Goal: Navigation & Orientation: Find specific page/section

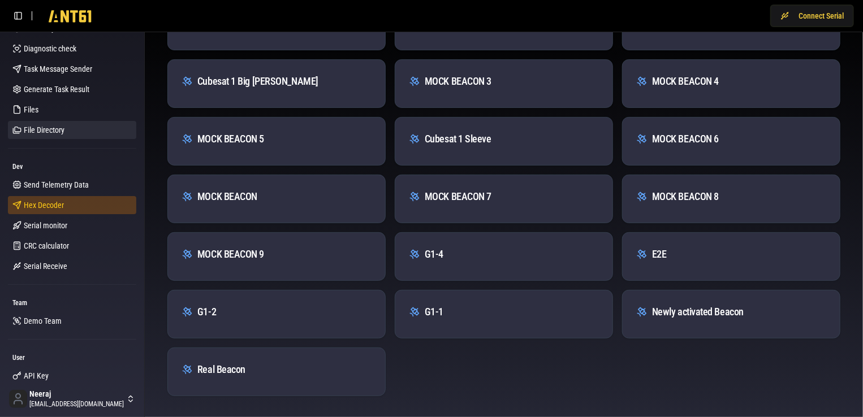
scroll to position [113, 0]
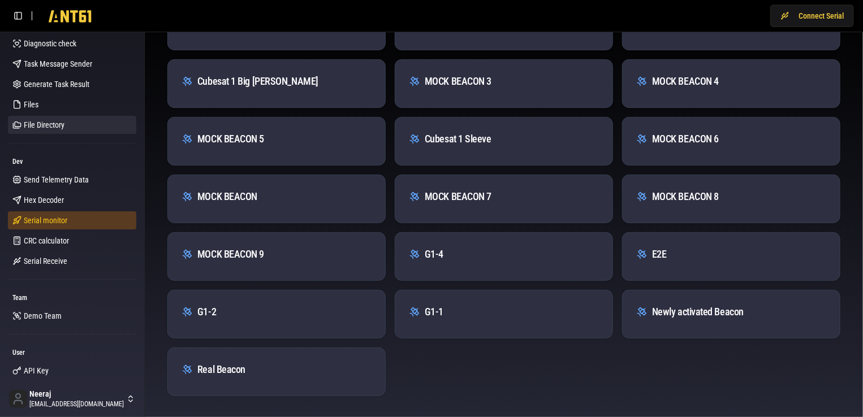
click at [66, 217] on span "Serial monitor" at bounding box center [46, 220] width 44 height 11
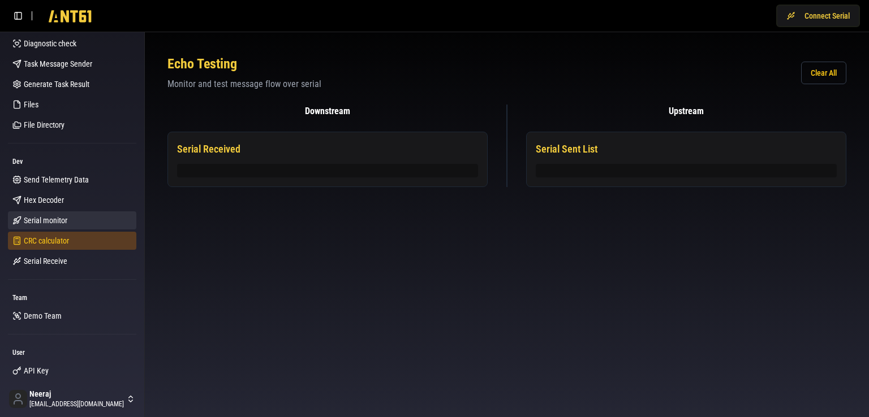
click at [72, 241] on link "CRC calculator" at bounding box center [72, 241] width 128 height 18
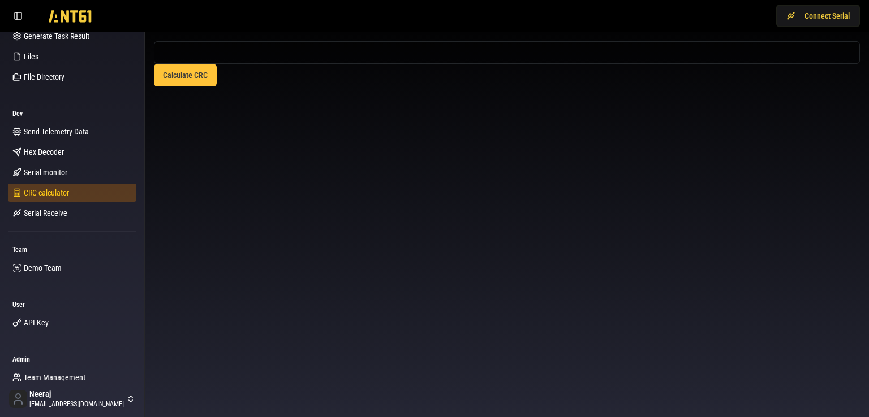
scroll to position [170, 0]
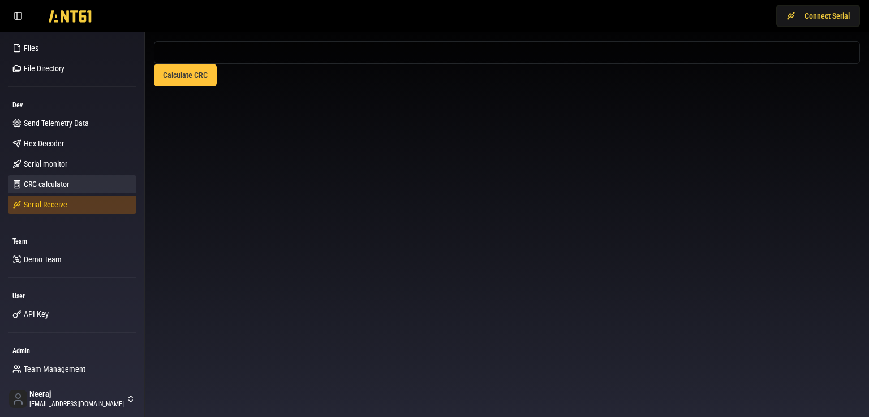
click at [61, 206] on span "Serial Receive" at bounding box center [46, 204] width 44 height 11
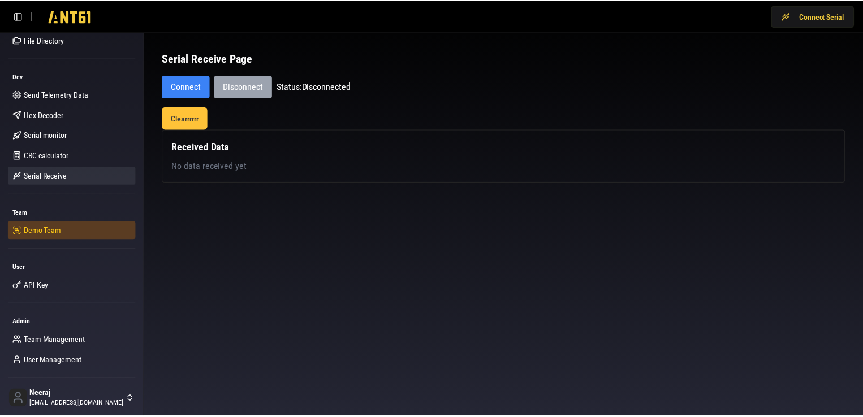
scroll to position [199, 0]
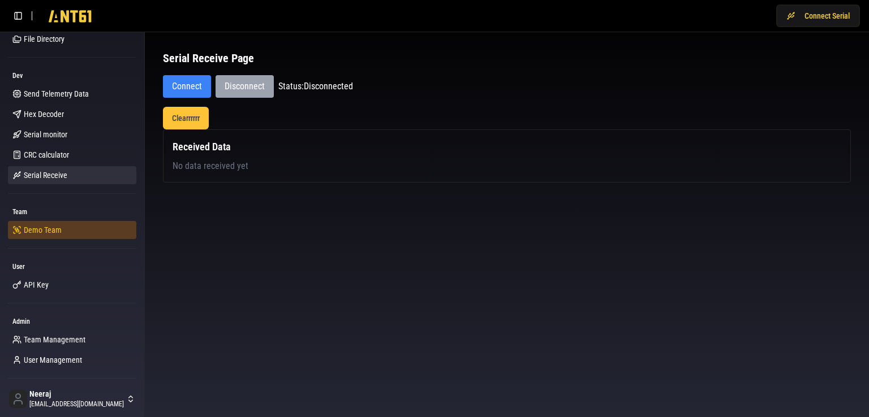
click at [62, 228] on link "Demo Team" at bounding box center [72, 230] width 128 height 18
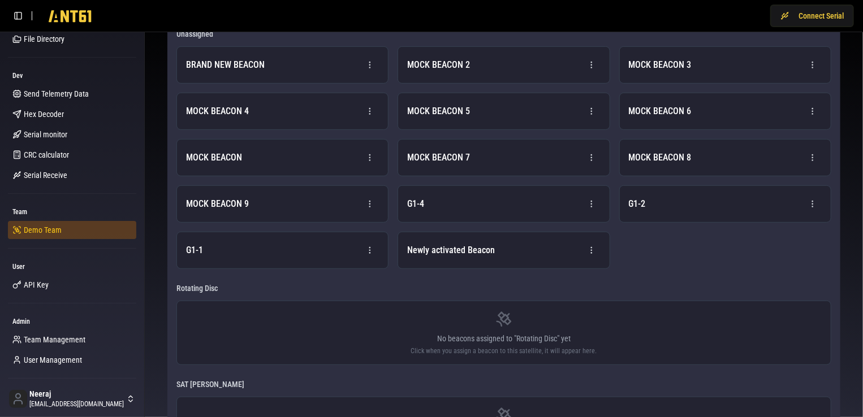
scroll to position [226, 0]
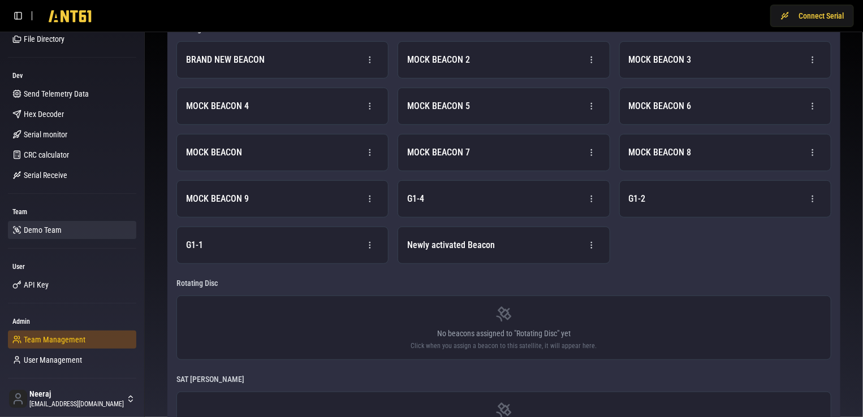
click at [64, 337] on span "Team Management" at bounding box center [55, 339] width 62 height 11
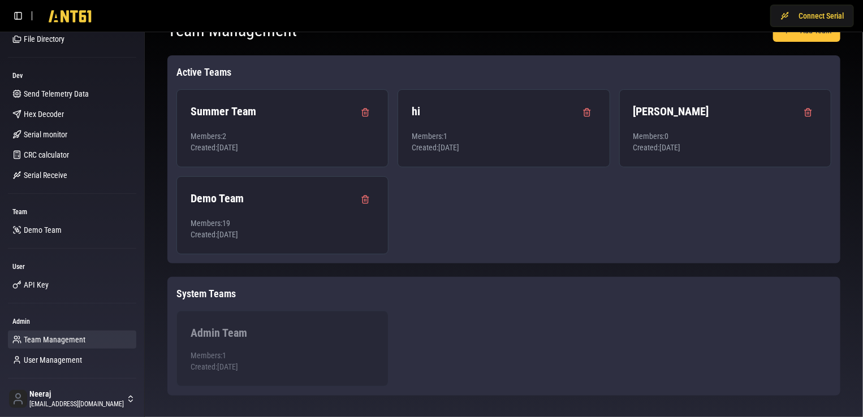
scroll to position [36, 0]
click at [50, 360] on span "User Management" at bounding box center [53, 360] width 58 height 11
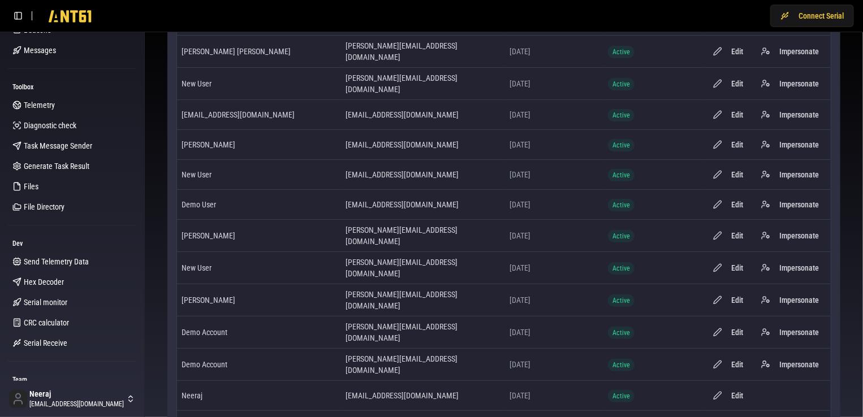
scroll to position [29, 0]
click at [52, 209] on span "File Directory" at bounding box center [44, 208] width 41 height 11
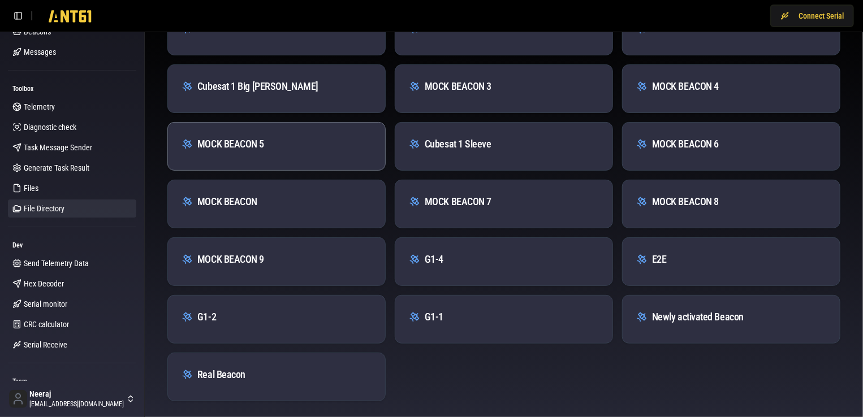
scroll to position [105, 0]
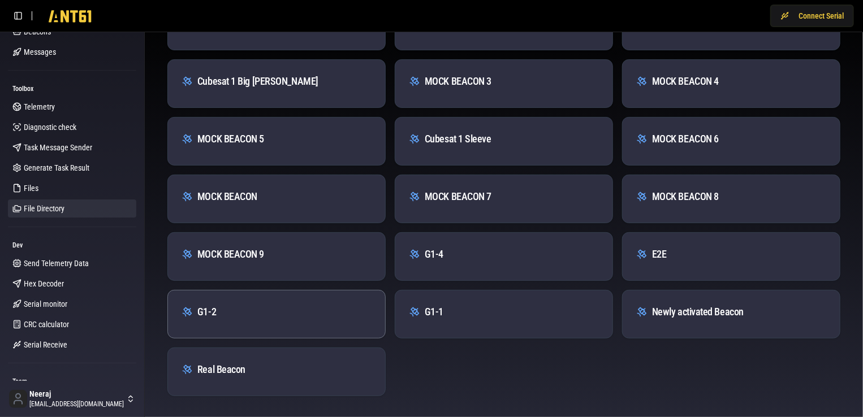
click at [276, 301] on div "G1-2" at bounding box center [276, 308] width 217 height 34
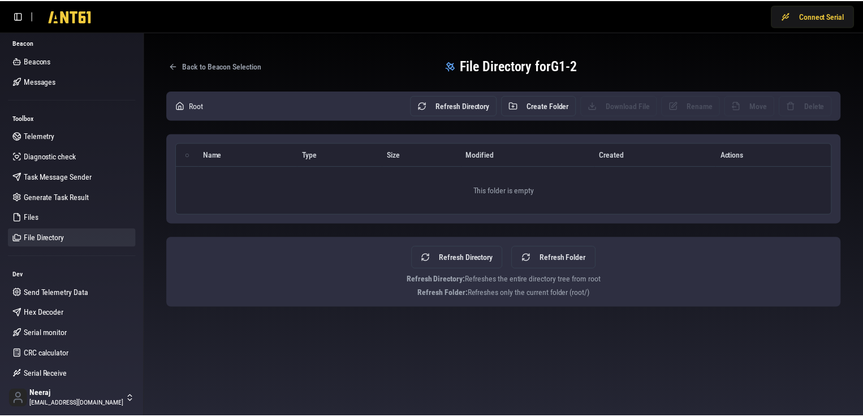
scroll to position [0, 0]
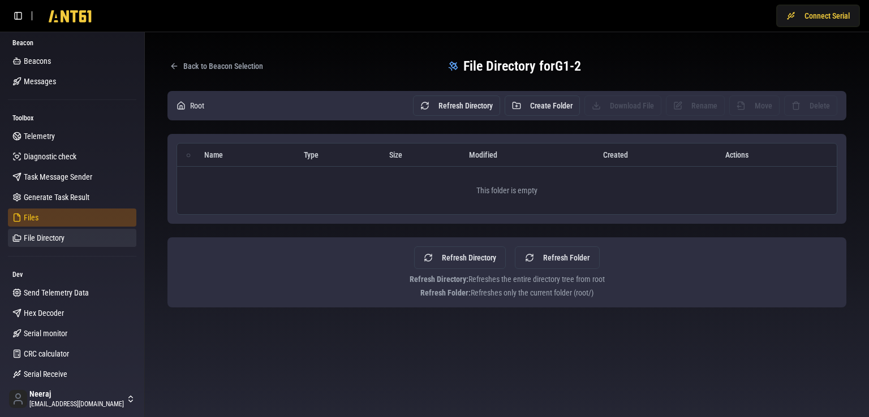
click at [46, 217] on link "Files" at bounding box center [72, 218] width 128 height 18
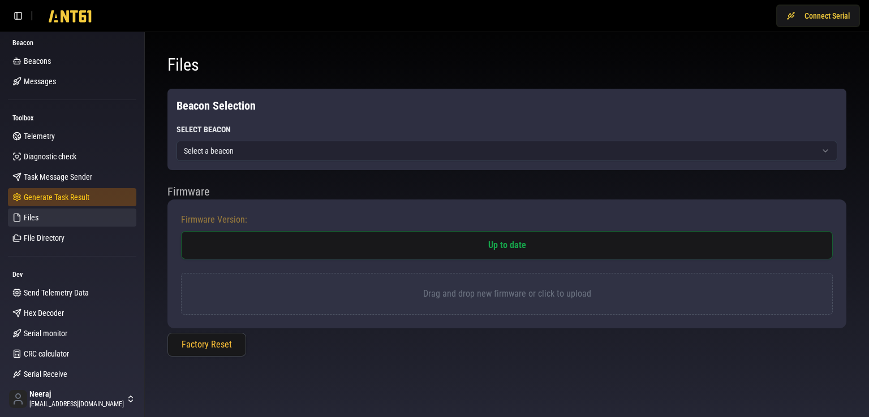
click at [58, 202] on span "Generate Task Result" at bounding box center [57, 197] width 66 height 11
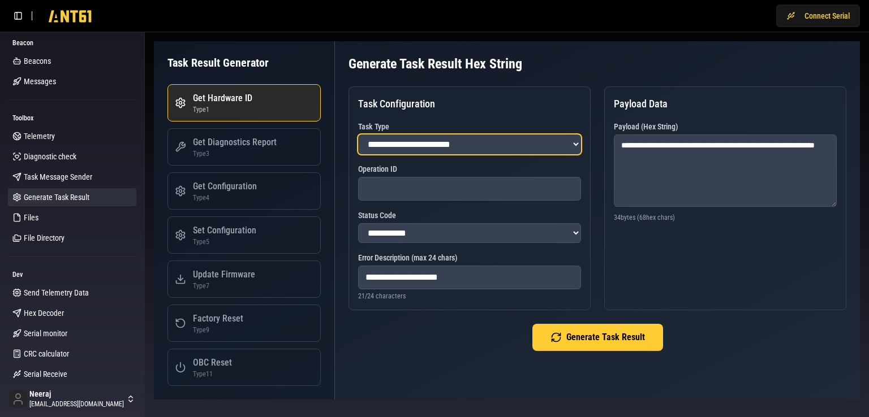
click at [407, 144] on select "**********" at bounding box center [469, 145] width 223 height 20
click at [358, 135] on select "**********" at bounding box center [469, 145] width 223 height 20
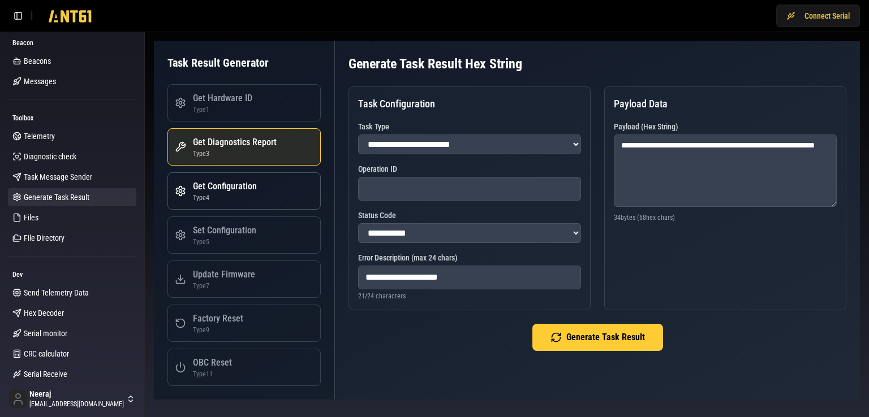
click at [273, 184] on button "Get Configuration Type 4" at bounding box center [243, 190] width 153 height 37
select select "*"
type input "**********"
type textarea "**********"
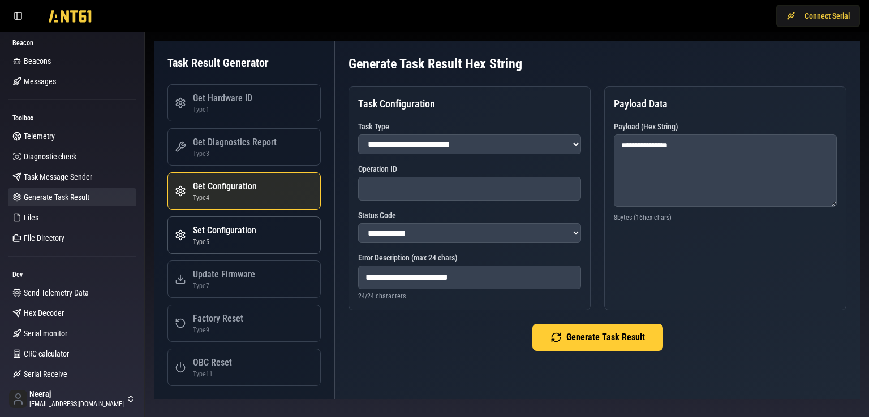
click at [269, 234] on button "Set Configuration Type 5" at bounding box center [243, 235] width 153 height 37
select select "*"
type input "**********"
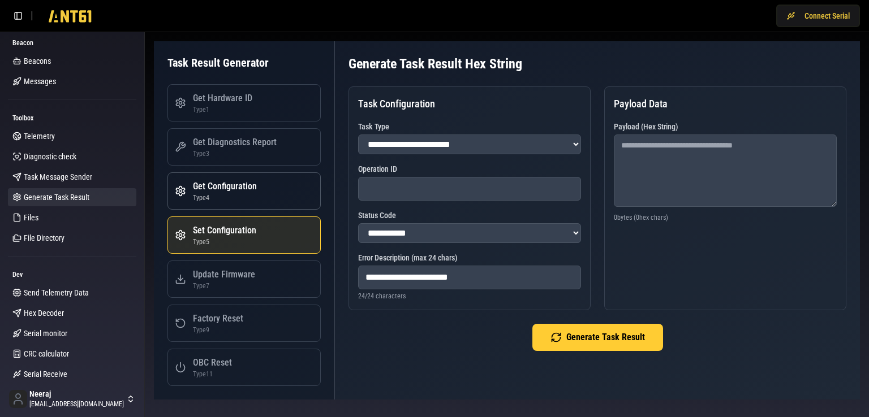
click at [271, 188] on button "Get Configuration Type 4" at bounding box center [243, 190] width 153 height 37
select select "*"
type input "**********"
type textarea "**********"
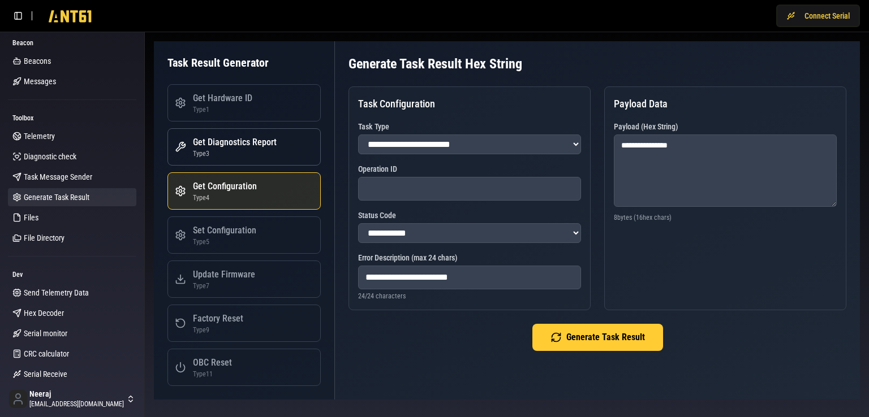
click at [267, 152] on div "Type 3" at bounding box center [235, 153] width 84 height 9
select select "*"
type input "**********"
type textarea "**********"
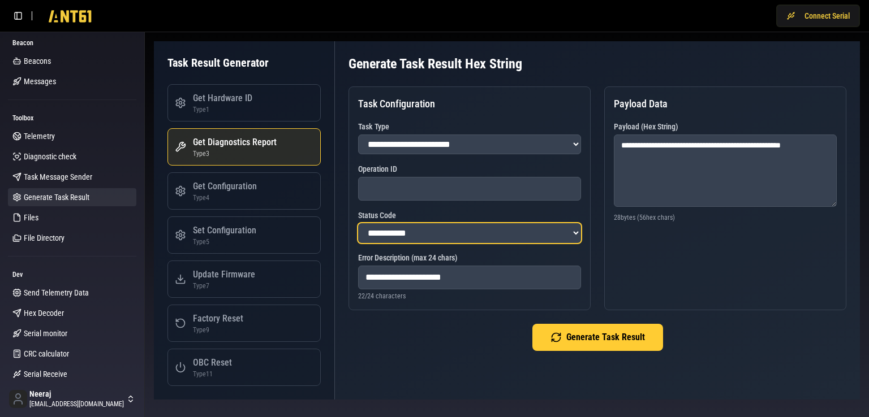
click at [431, 231] on select "**********" at bounding box center [469, 233] width 223 height 20
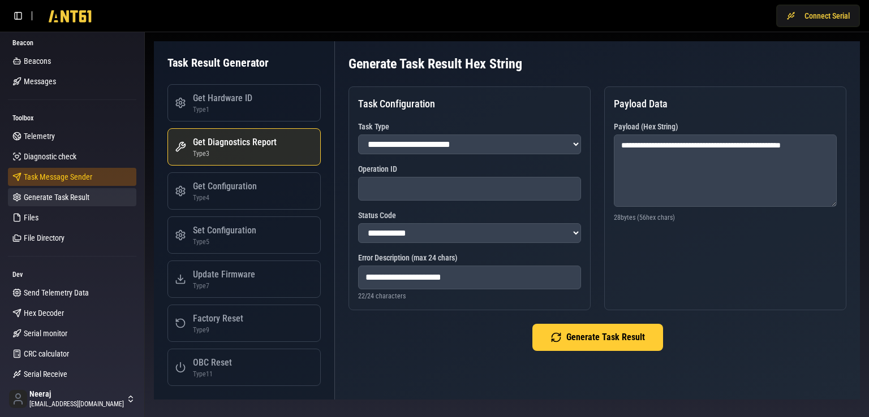
click at [55, 182] on span "Task Message Sender" at bounding box center [58, 176] width 68 height 11
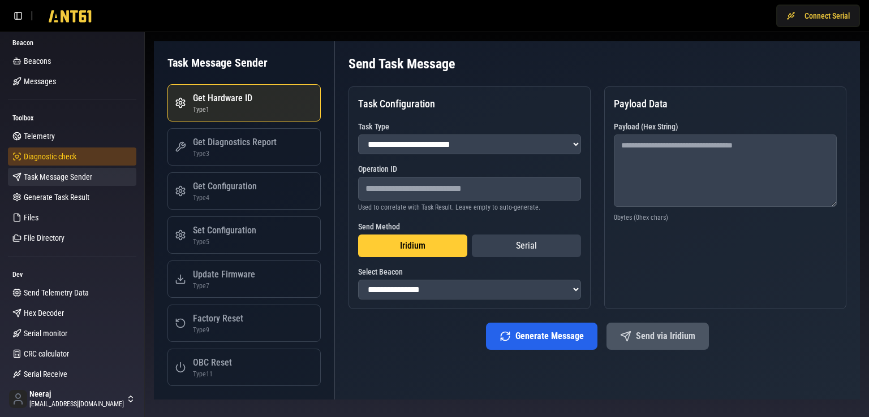
click at [58, 161] on span "Diagnostic check" at bounding box center [50, 156] width 53 height 11
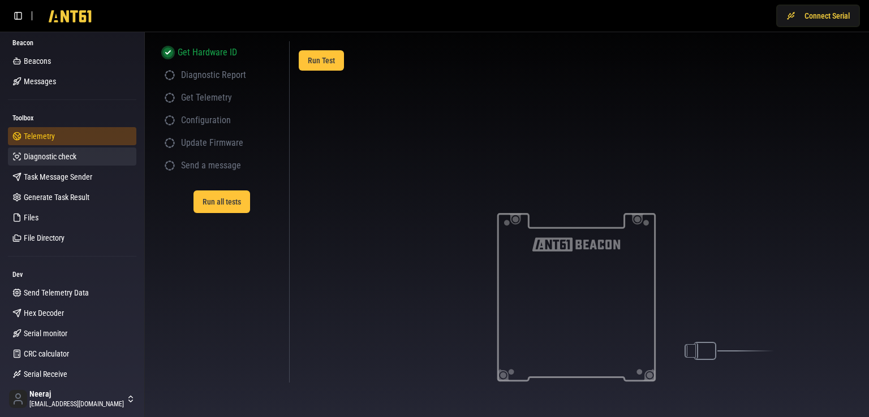
click at [57, 139] on link "Telemetry" at bounding box center [72, 136] width 128 height 18
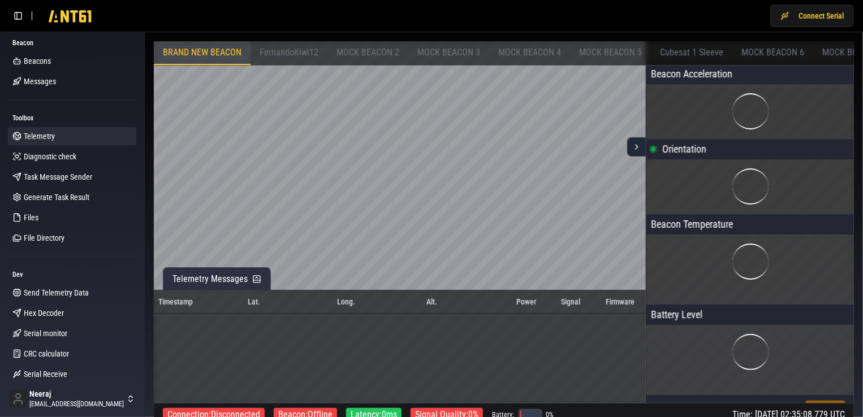
click at [301, 57] on span "FernandoKiwi12" at bounding box center [289, 52] width 59 height 11
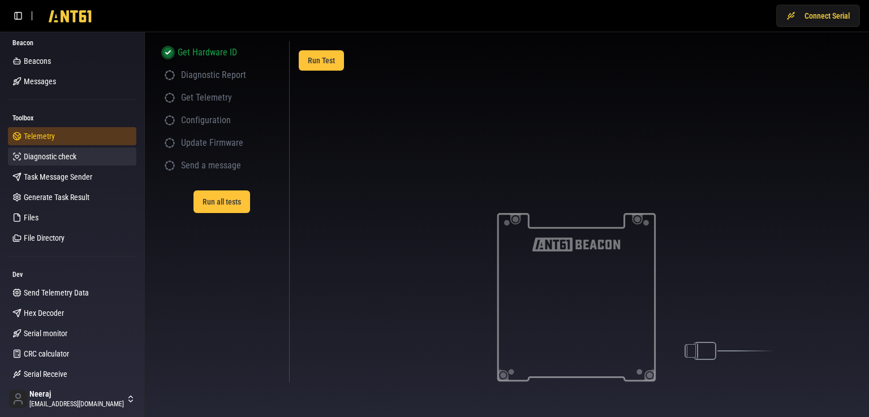
click at [49, 139] on span "Telemetry" at bounding box center [39, 136] width 31 height 11
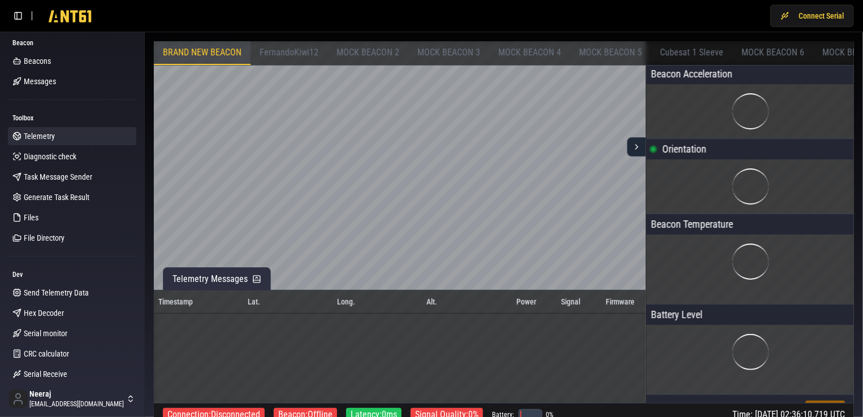
click at [359, 52] on span "MOCK BEACON 2" at bounding box center [367, 52] width 63 height 11
click at [439, 53] on span "MOCK BEACON 3" at bounding box center [448, 52] width 63 height 11
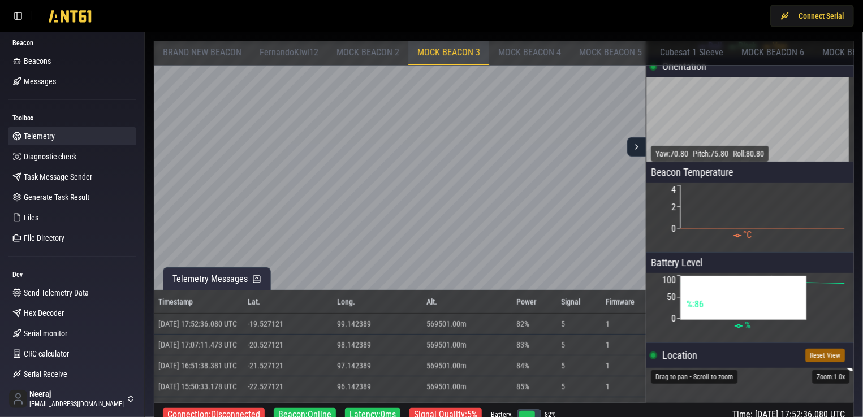
scroll to position [170, 0]
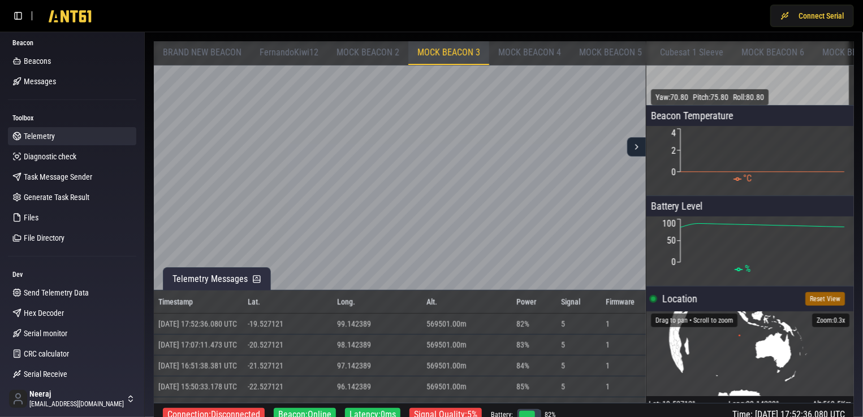
drag, startPoint x: 751, startPoint y: 351, endPoint x: 791, endPoint y: 384, distance: 51.8
click at [791, 384] on icon "•" at bounding box center [750, 354] width 208 height 85
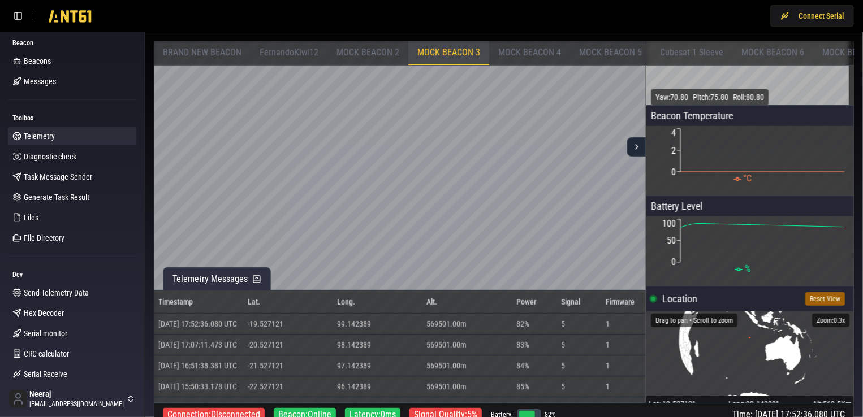
drag, startPoint x: 752, startPoint y: 351, endPoint x: 791, endPoint y: 361, distance: 39.6
click at [791, 361] on icon "•" at bounding box center [750, 354] width 208 height 85
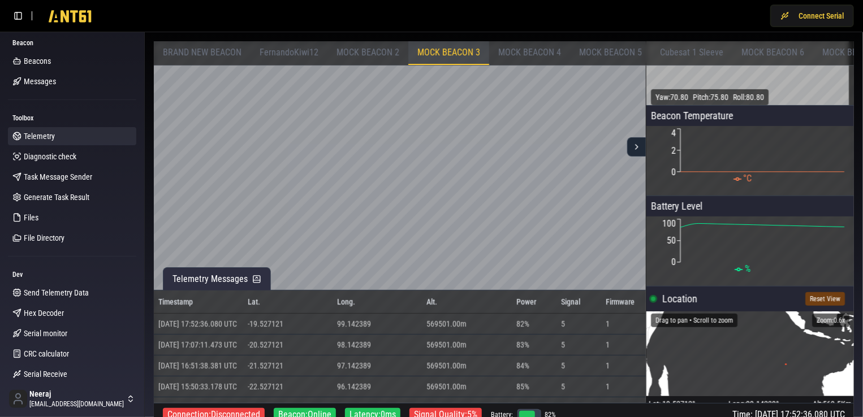
click at [826, 301] on button "Reset View" at bounding box center [825, 299] width 40 height 14
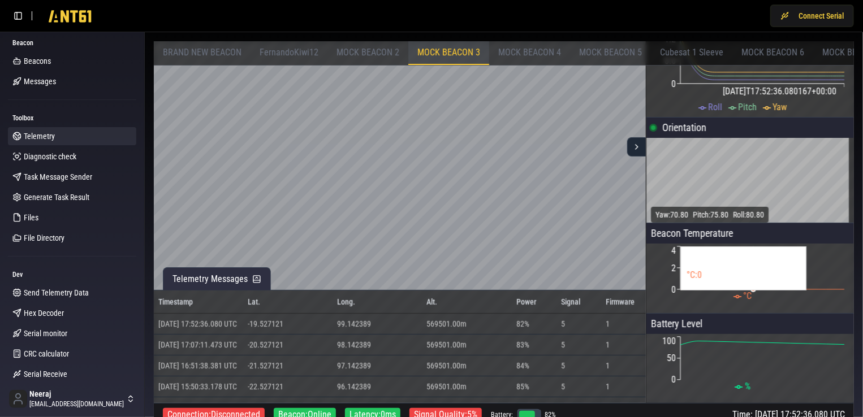
scroll to position [0, 0]
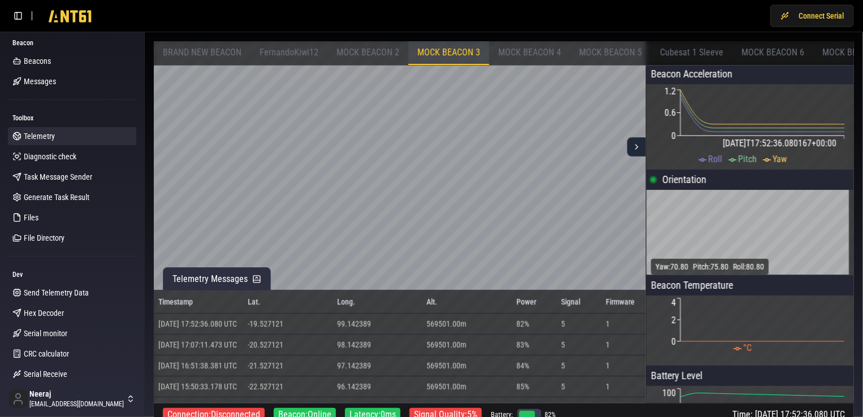
click at [509, 50] on span "MOCK BEACON 4" at bounding box center [529, 52] width 63 height 11
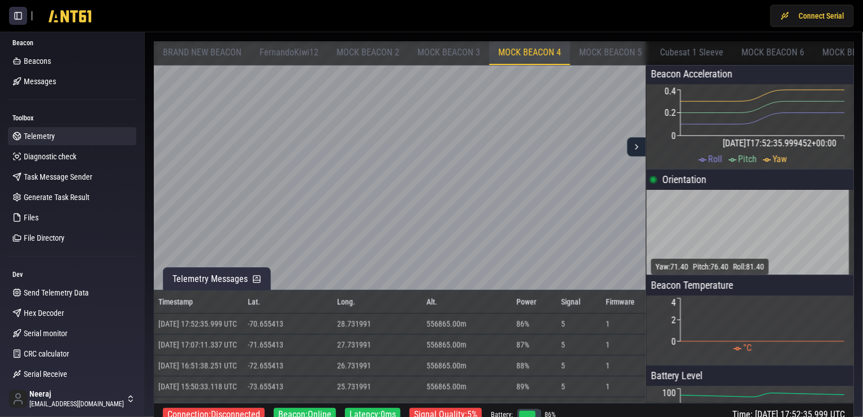
click at [21, 16] on button at bounding box center [18, 16] width 18 height 18
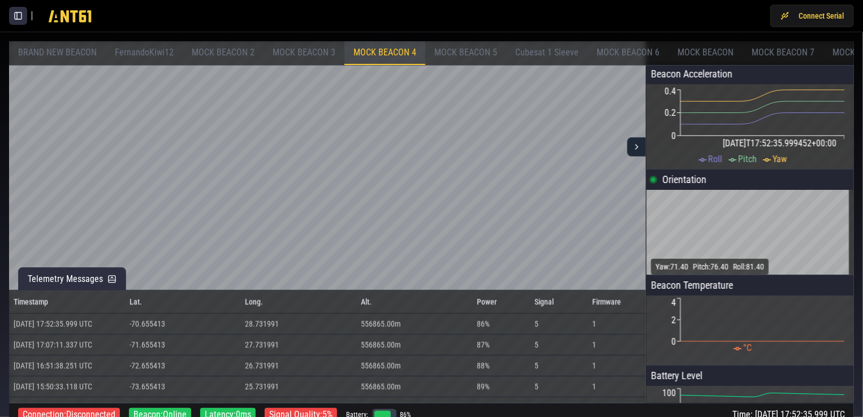
click at [21, 16] on button at bounding box center [18, 16] width 18 height 18
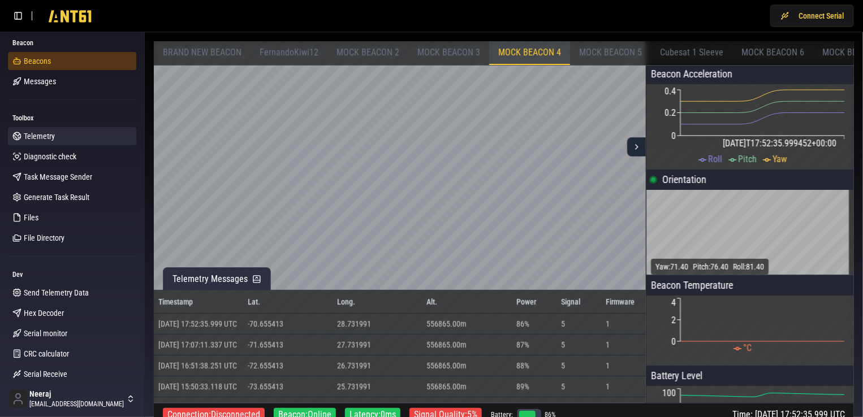
click at [50, 61] on span "Beacons" at bounding box center [37, 60] width 27 height 11
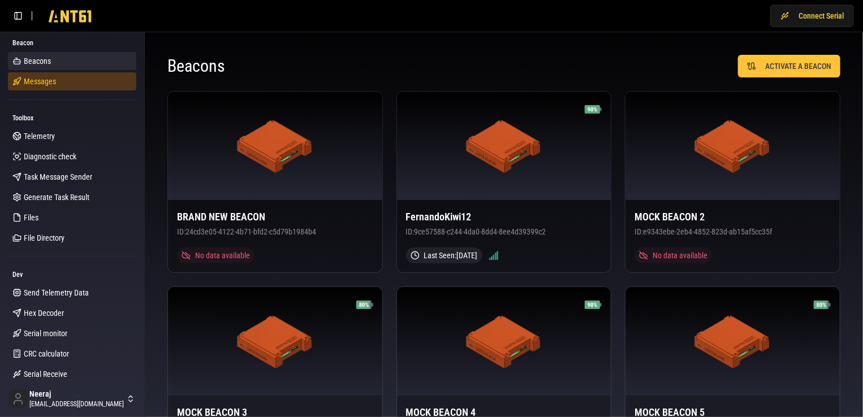
click at [70, 79] on link "Messages" at bounding box center [72, 81] width 128 height 18
